Goal: Transaction & Acquisition: Book appointment/travel/reservation

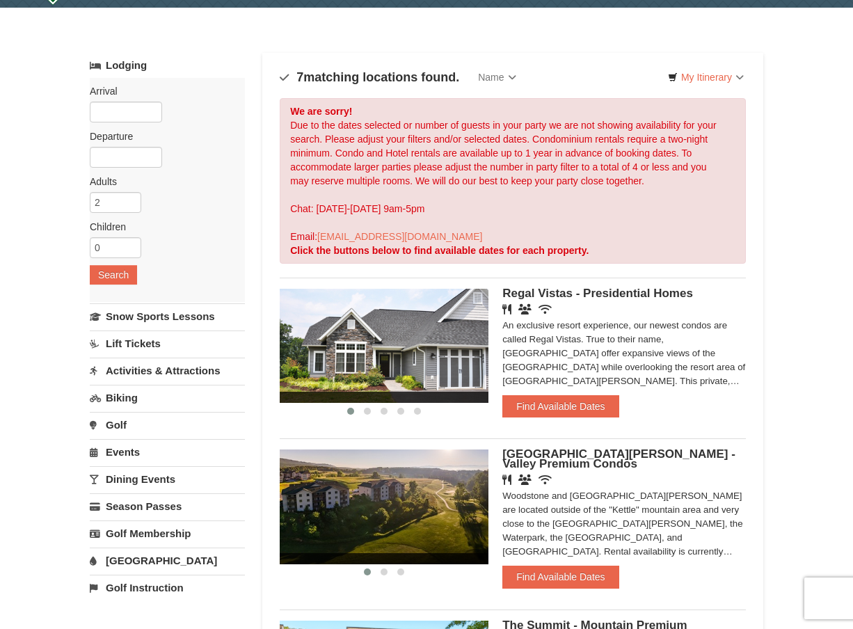
scroll to position [19, 0]
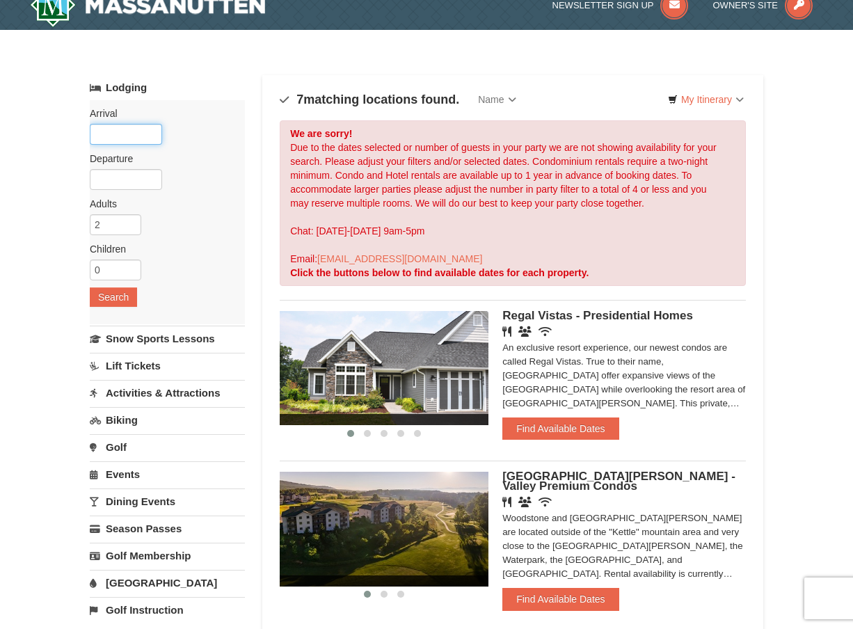
click at [131, 136] on input "text" at bounding box center [126, 134] width 72 height 21
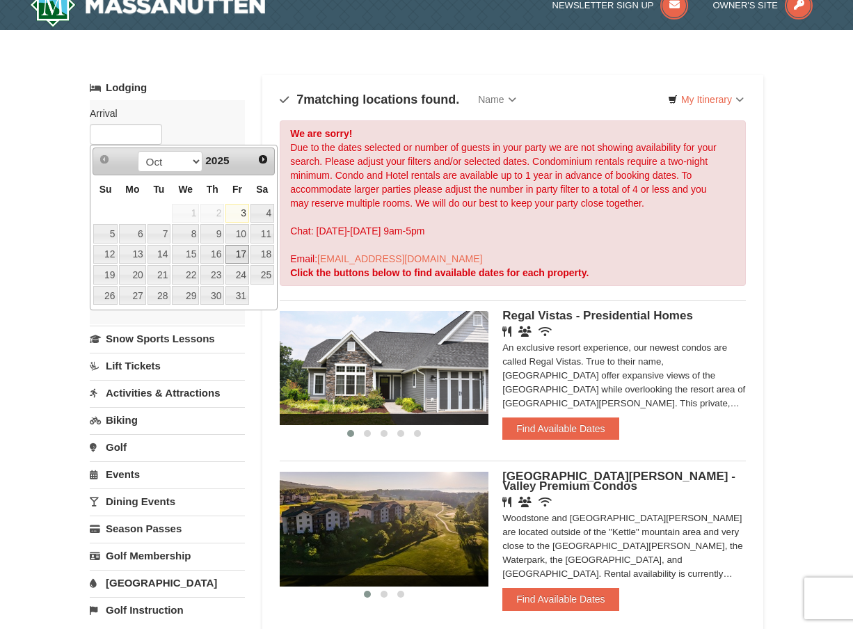
click at [238, 254] on link "17" at bounding box center [237, 254] width 24 height 19
type input "[DATE]"
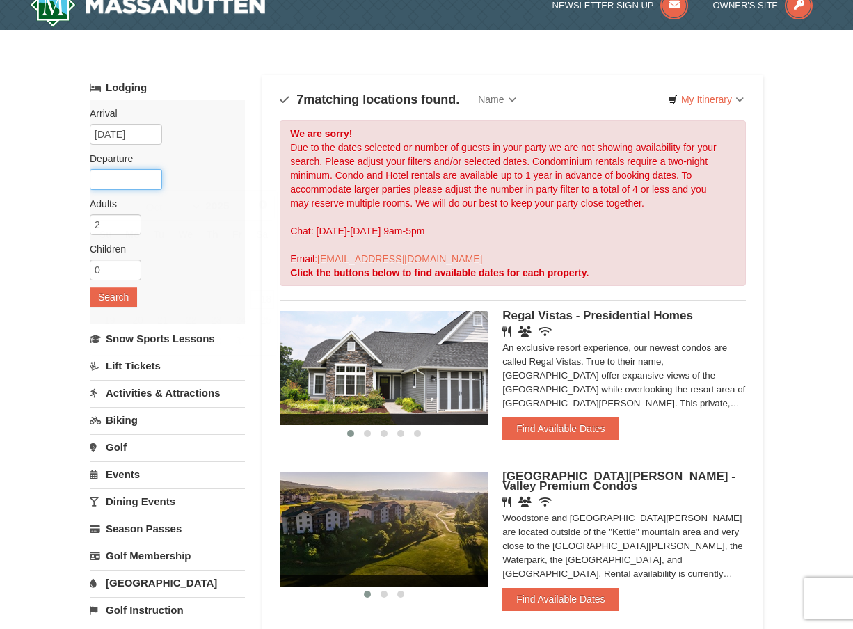
click at [112, 176] on input "text" at bounding box center [126, 179] width 72 height 21
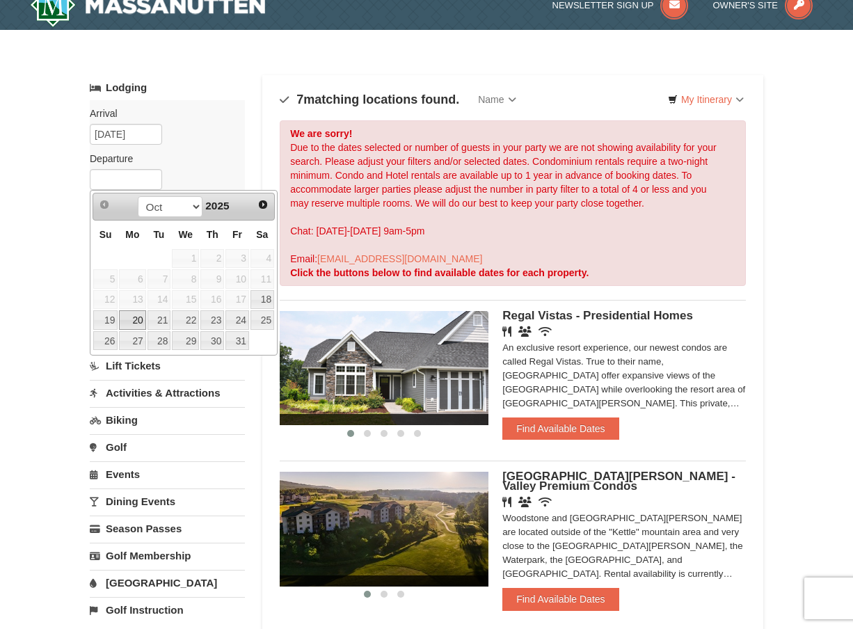
click at [127, 319] on link "20" at bounding box center [132, 319] width 26 height 19
type input "[DATE]"
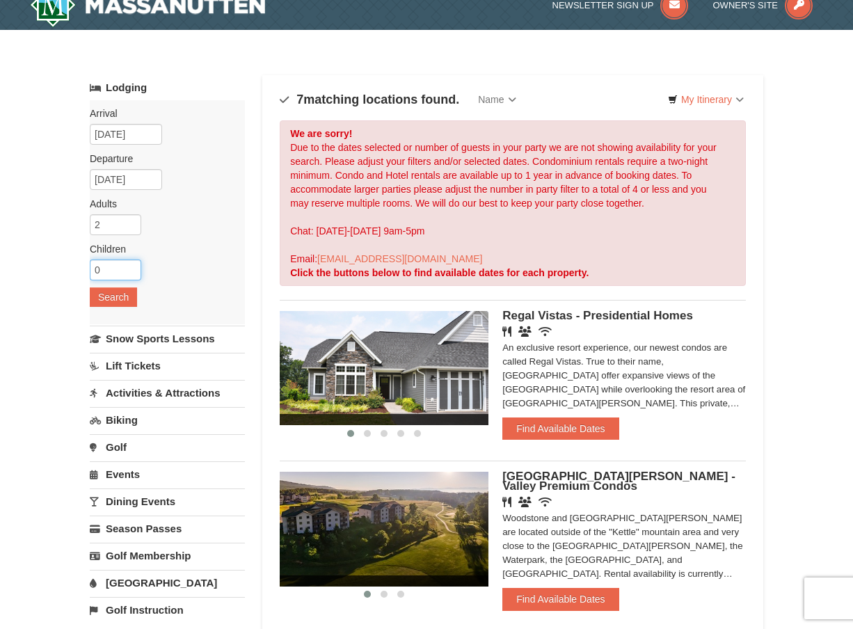
click at [120, 272] on input "0" at bounding box center [115, 269] width 51 height 21
click at [131, 264] on input "1" at bounding box center [115, 269] width 51 height 21
type input "2"
click at [131, 264] on input "2" at bounding box center [115, 269] width 51 height 21
click at [115, 300] on button "Search" at bounding box center [113, 296] width 47 height 19
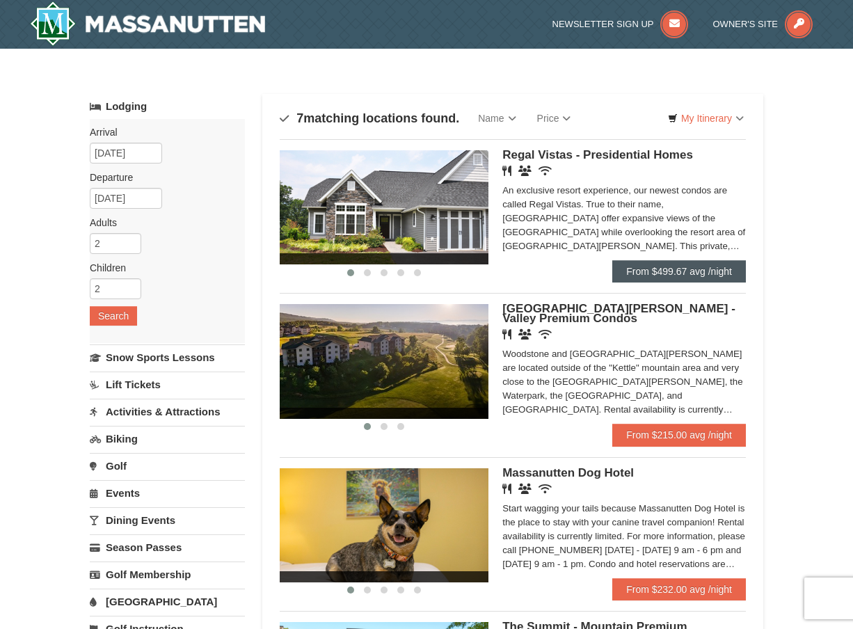
click at [671, 273] on link "From $499.67 avg /night" at bounding box center [679, 271] width 134 height 22
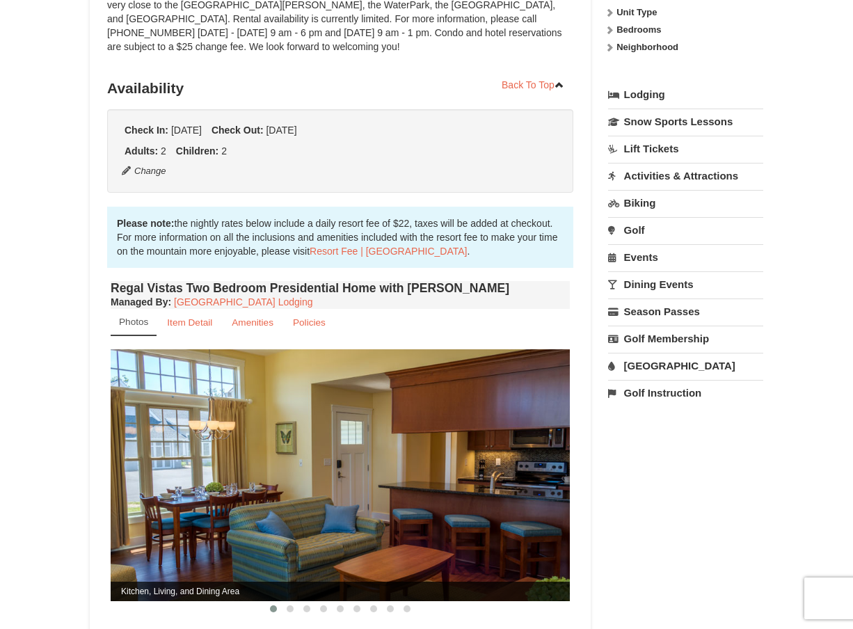
scroll to position [275, 0]
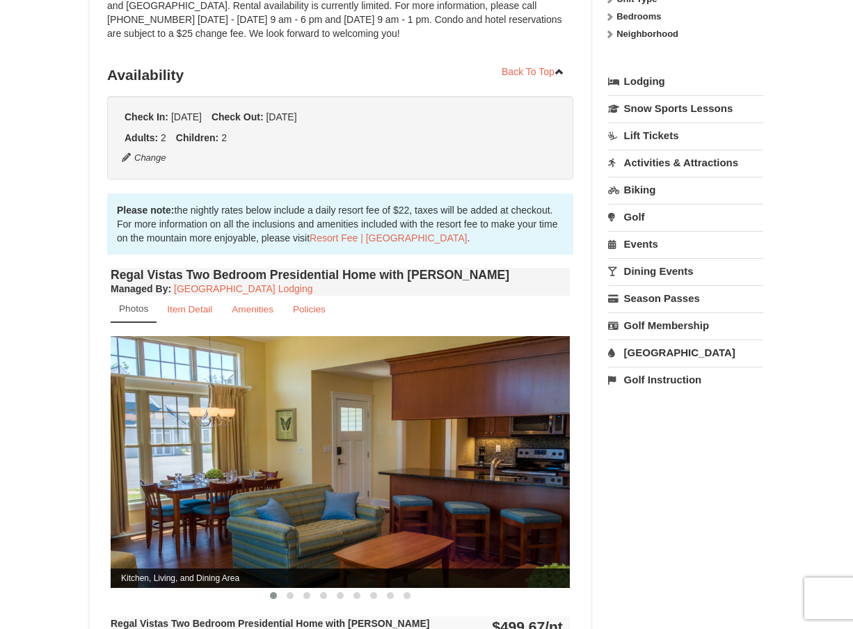
click at [291, 406] on img at bounding box center [340, 461] width 459 height 251
click at [546, 447] on img at bounding box center [340, 461] width 459 height 251
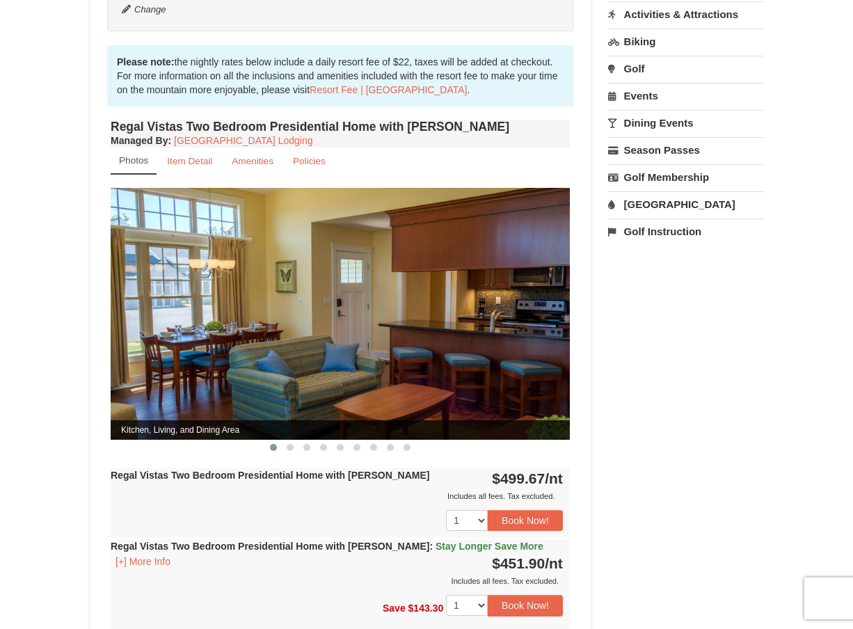
scroll to position [427, 0]
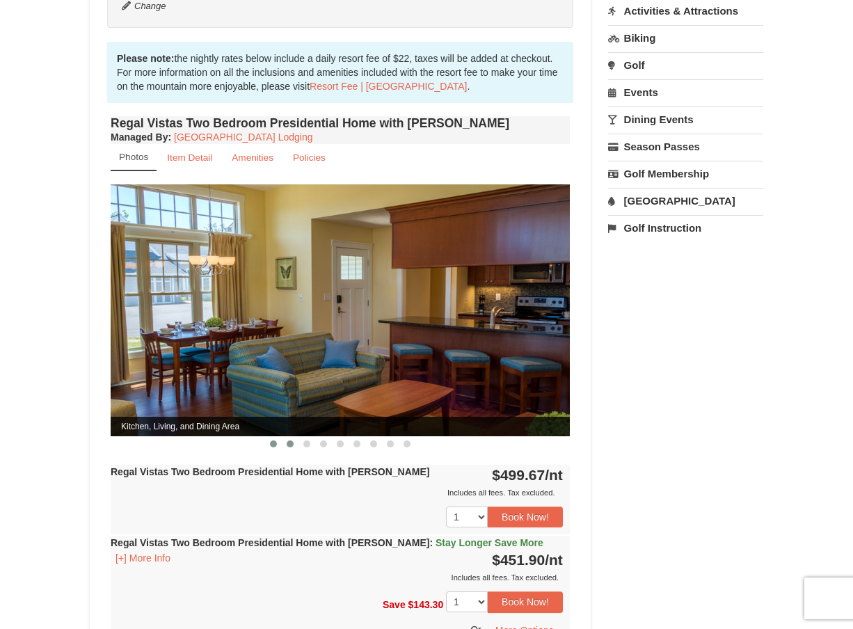
click at [293, 440] on span at bounding box center [290, 443] width 7 height 7
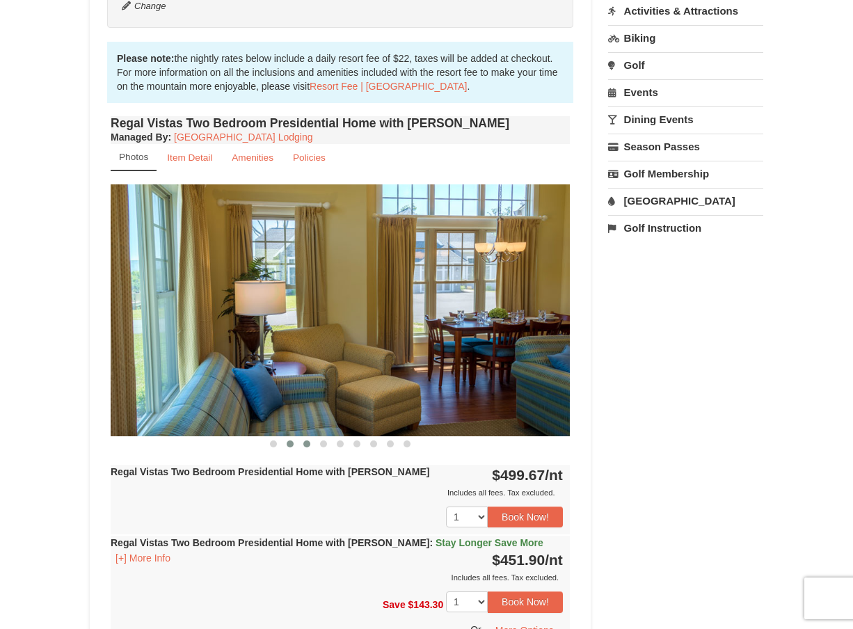
click at [309, 440] on span at bounding box center [306, 443] width 7 height 7
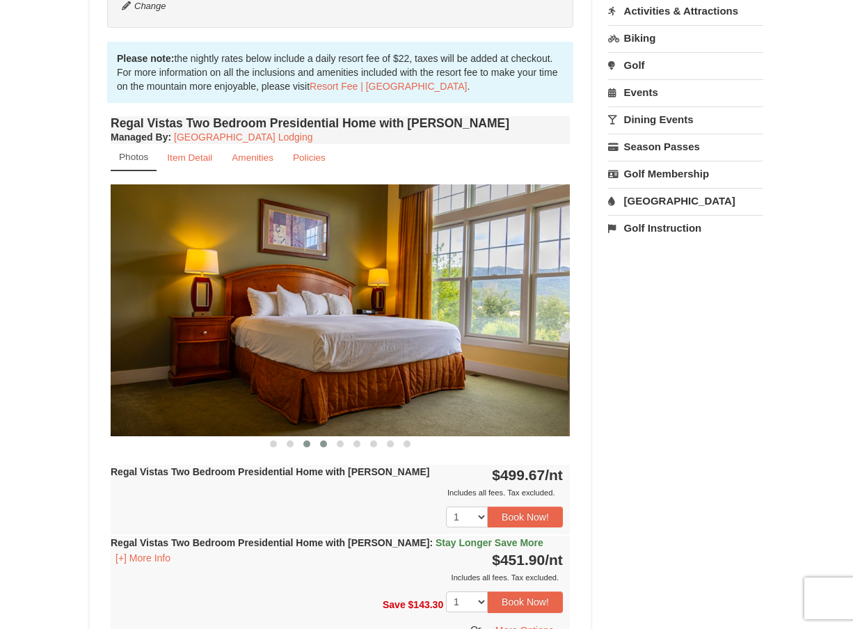
click at [329, 437] on button at bounding box center [323, 444] width 17 height 14
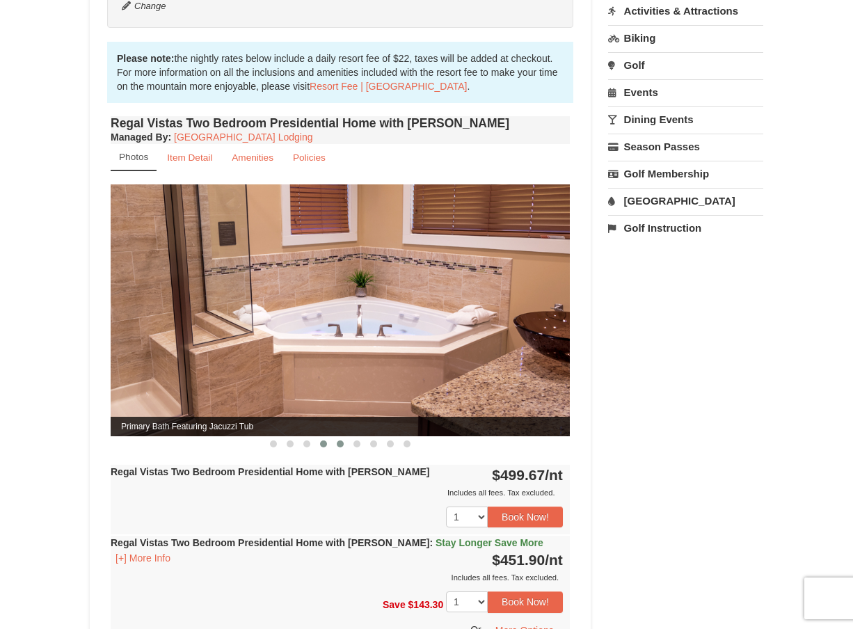
click at [347, 437] on button at bounding box center [340, 444] width 17 height 14
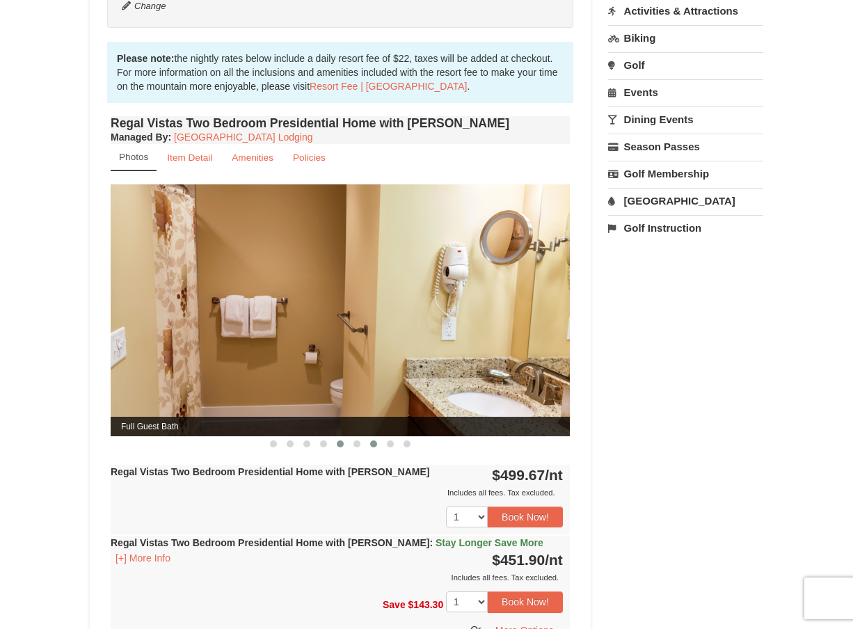
click at [370, 440] on span at bounding box center [373, 443] width 7 height 7
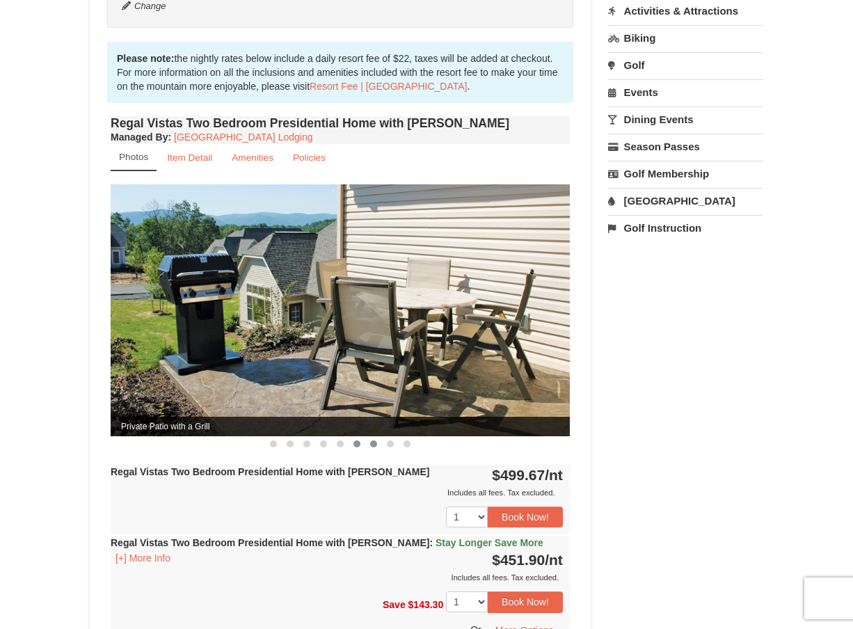
click at [357, 440] on span at bounding box center [356, 443] width 7 height 7
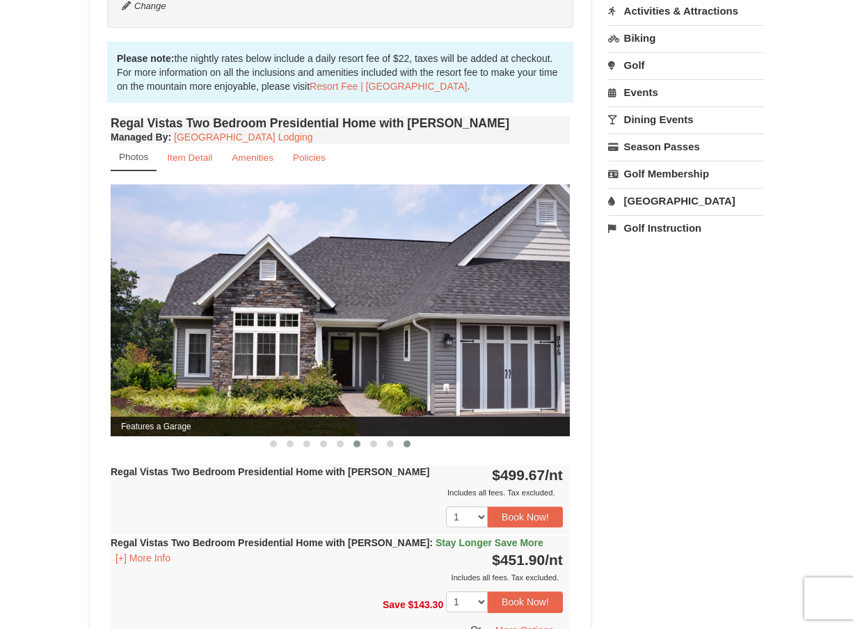
click at [399, 437] on button at bounding box center [407, 444] width 17 height 14
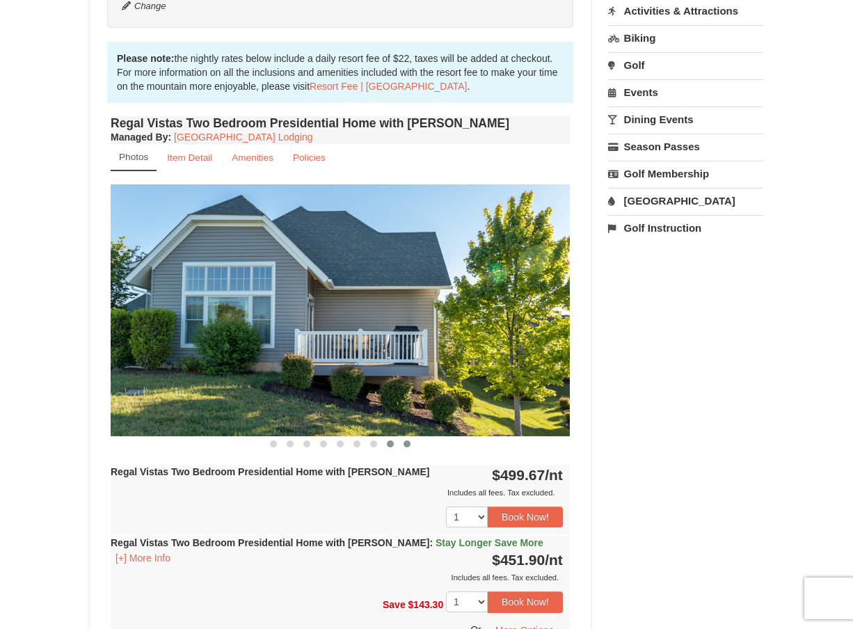
click at [389, 440] on span at bounding box center [390, 443] width 7 height 7
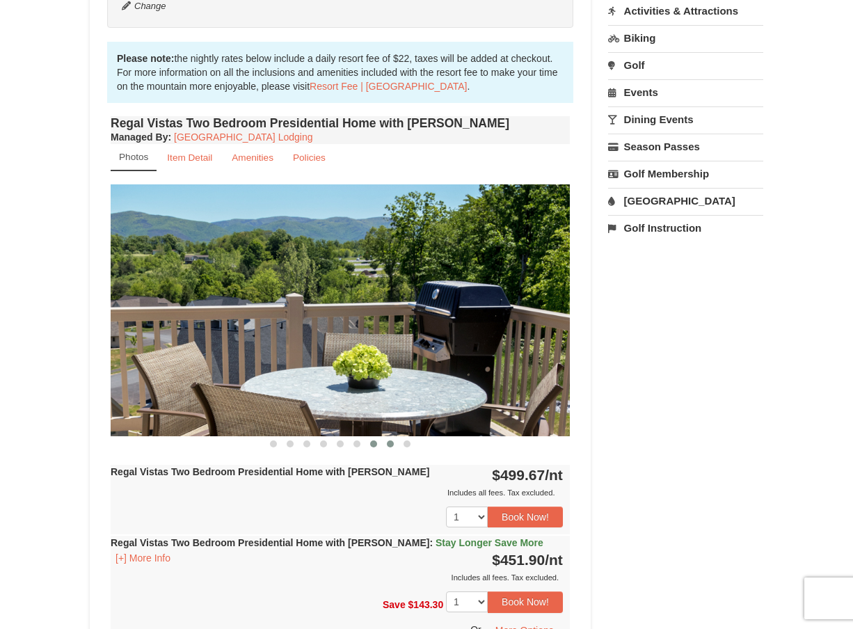
click at [375, 440] on span at bounding box center [373, 443] width 7 height 7
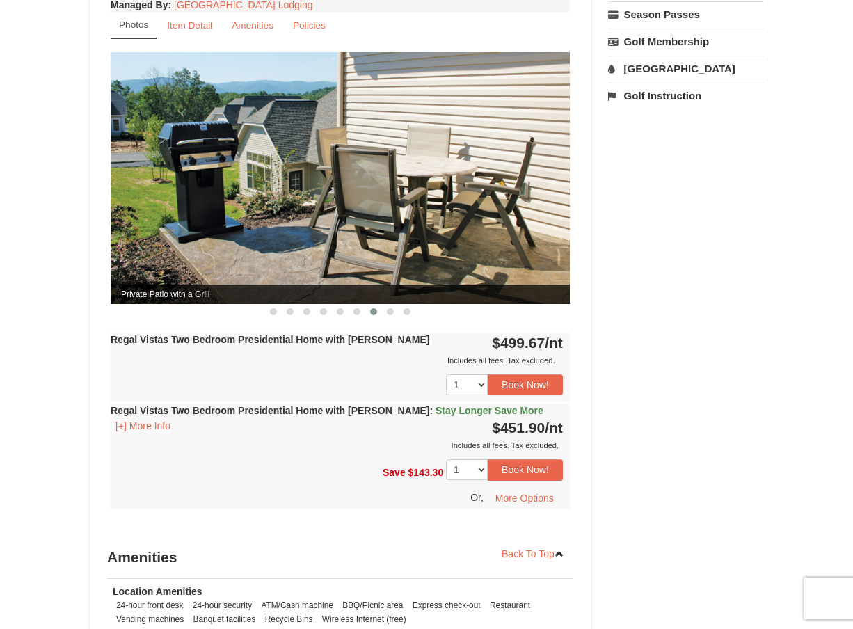
scroll to position [561, 0]
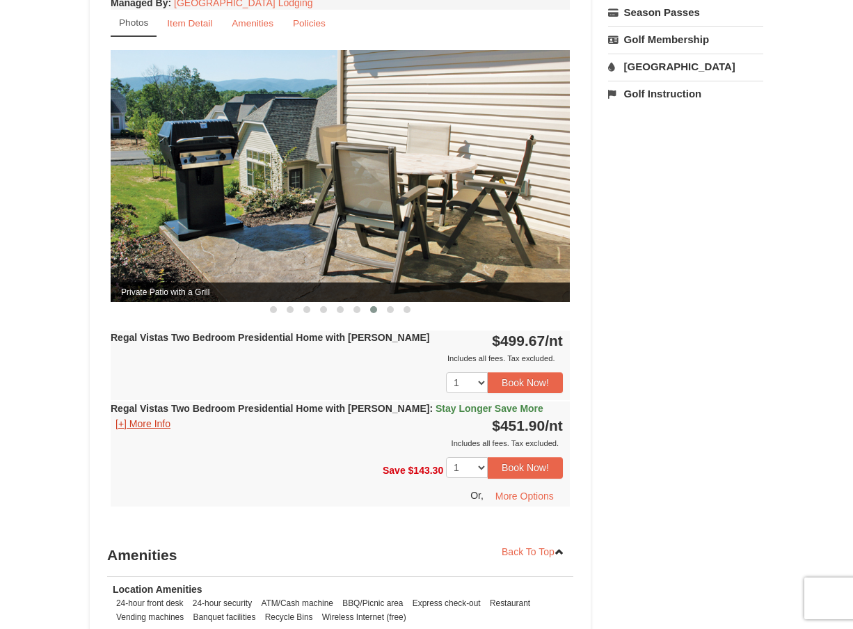
click at [167, 416] on button "[+] More Info" at bounding box center [143, 423] width 65 height 15
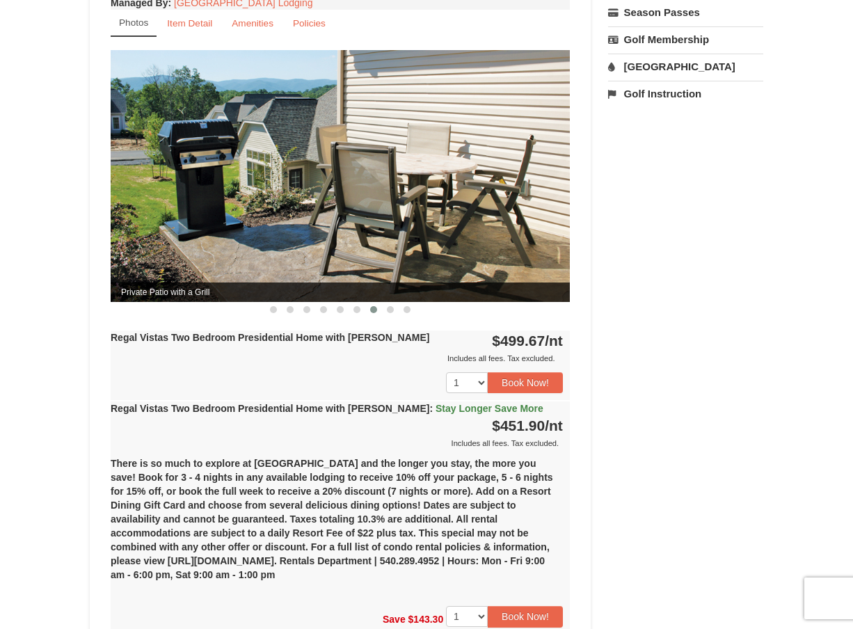
click at [167, 408] on div "Regal Vistas Two Bedroom Presidential Home with [PERSON_NAME] : Stay Longer Sav…" at bounding box center [340, 425] width 459 height 49
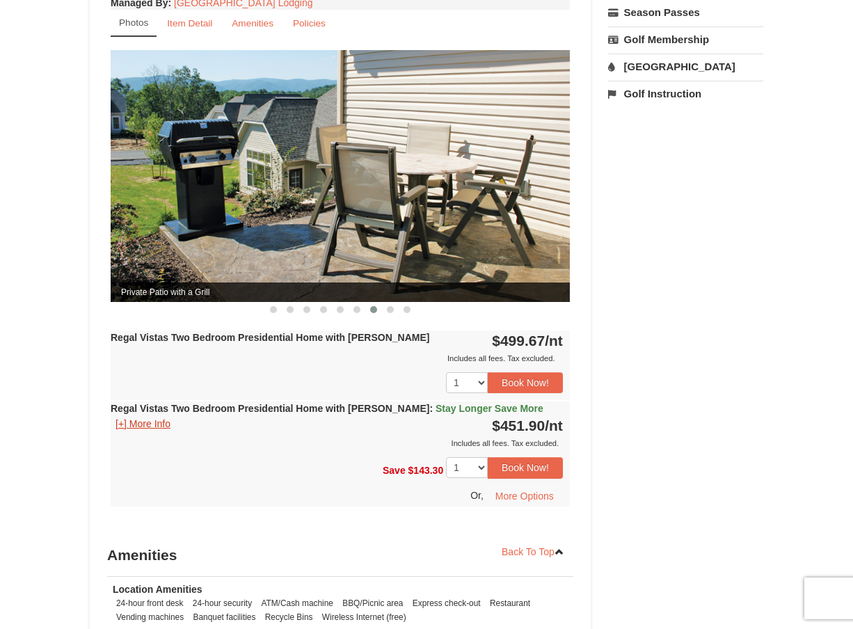
click at [167, 416] on button "[+] More Info" at bounding box center [143, 423] width 65 height 15
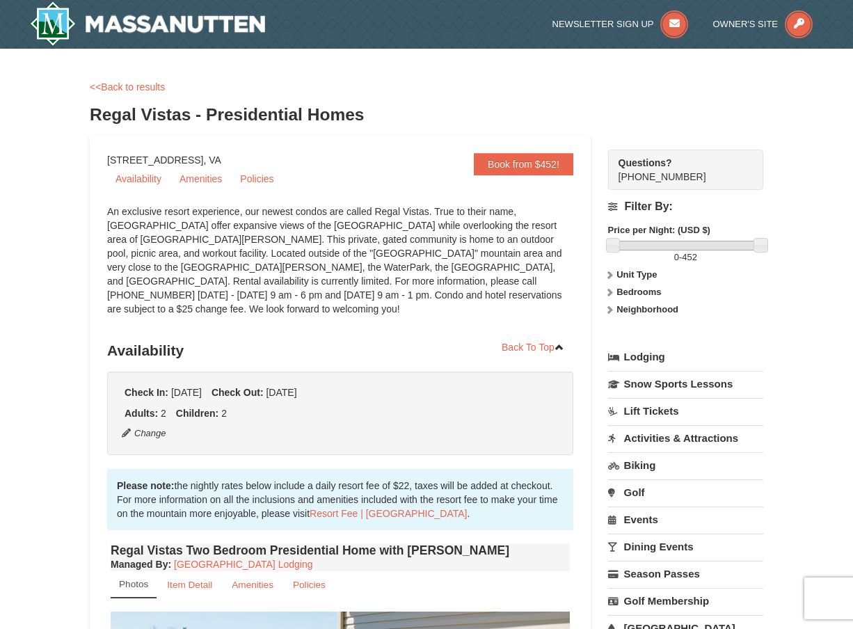
scroll to position [0, 0]
